Goal: Check status

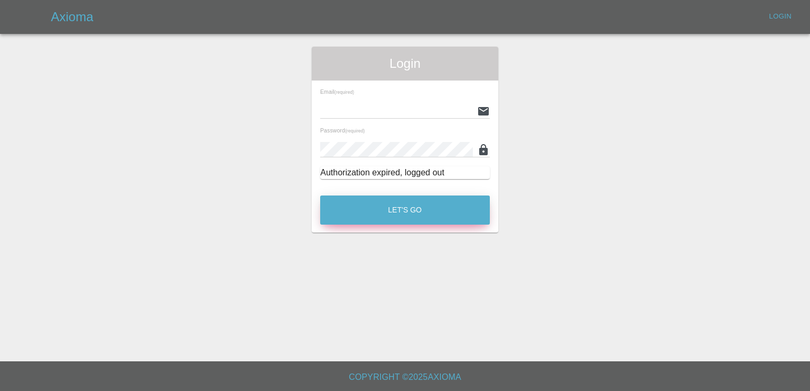
type input "[PERSON_NAME][EMAIL_ADDRESS][PERSON_NAME][DOMAIN_NAME]"
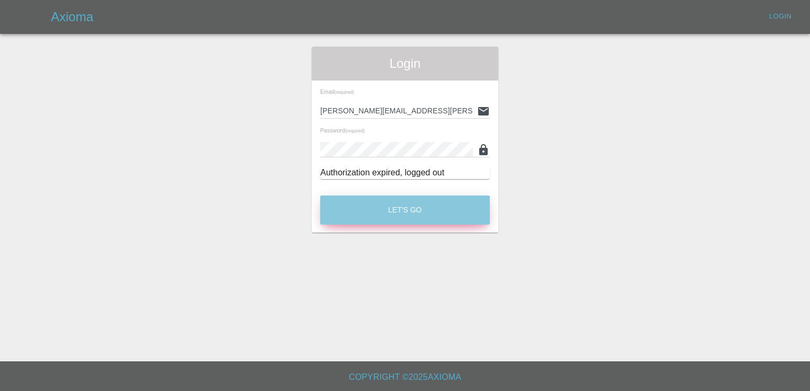
click at [328, 207] on button "Let's Go" at bounding box center [405, 210] width 170 height 29
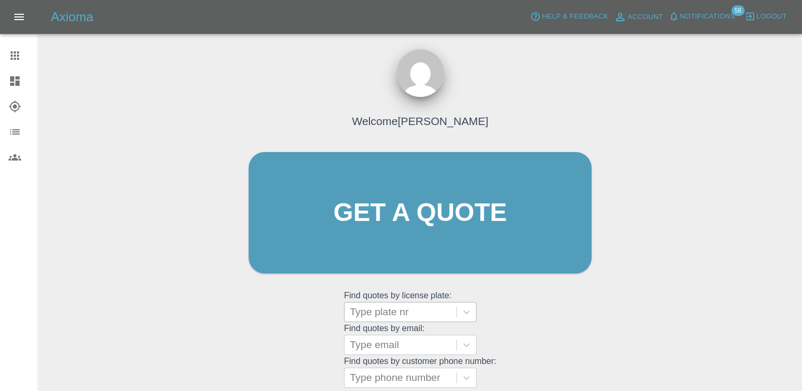
click at [413, 313] on div at bounding box center [400, 312] width 101 height 15
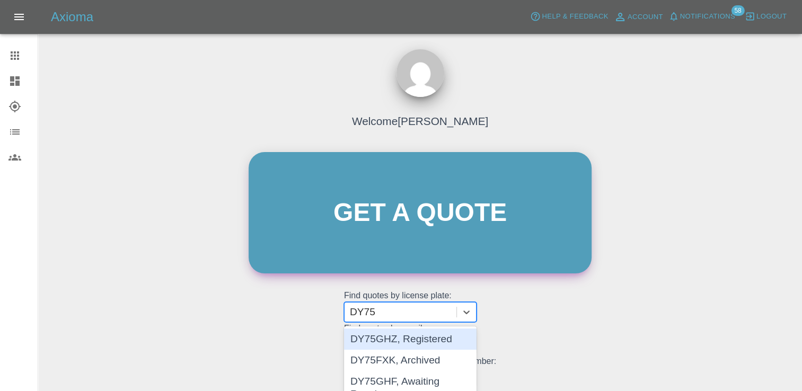
type input "DY75"
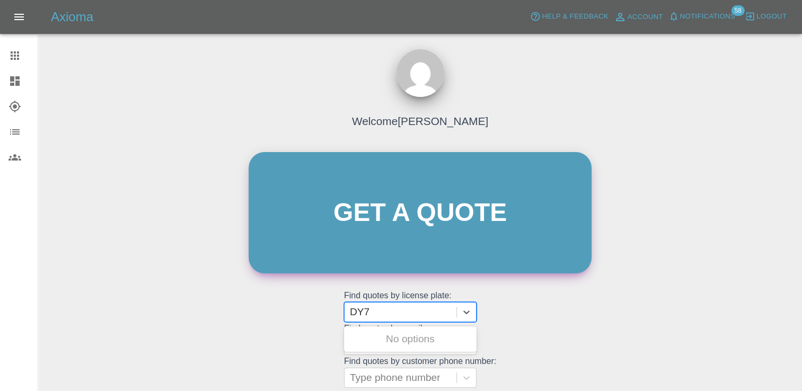
type input "DY75"
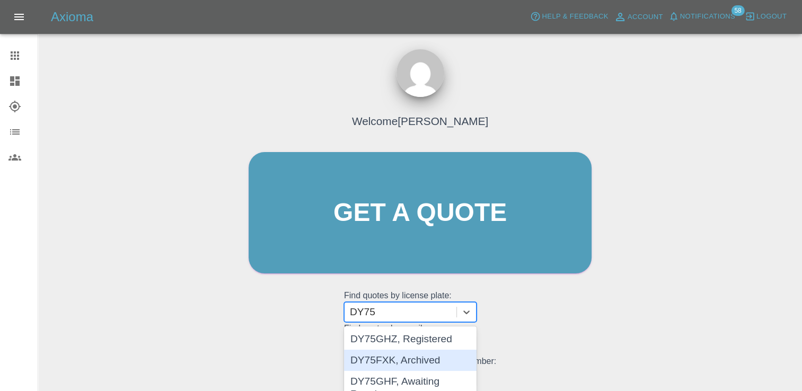
click at [435, 362] on div "DY75FXK, Archived" at bounding box center [410, 360] width 133 height 21
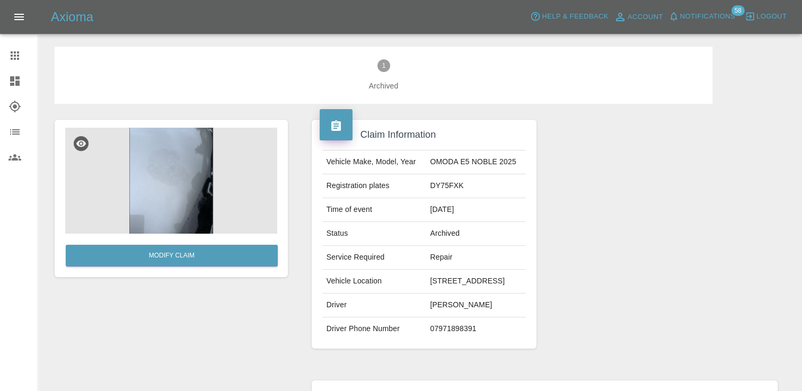
click at [183, 173] on img at bounding box center [171, 181] width 212 height 106
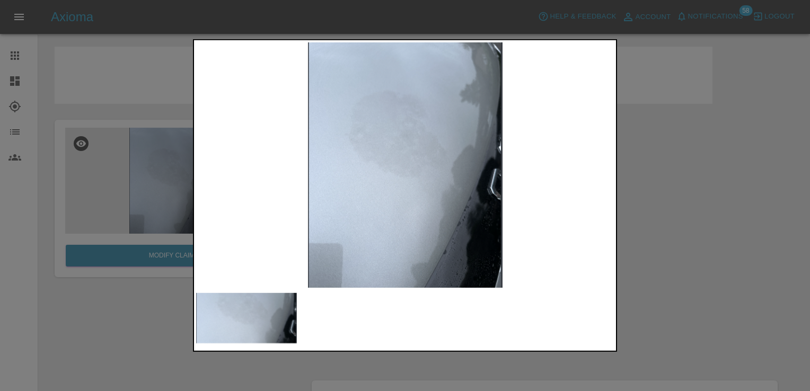
click at [140, 340] on div at bounding box center [405, 195] width 810 height 391
